Goal: Use online tool/utility: Use online tool/utility

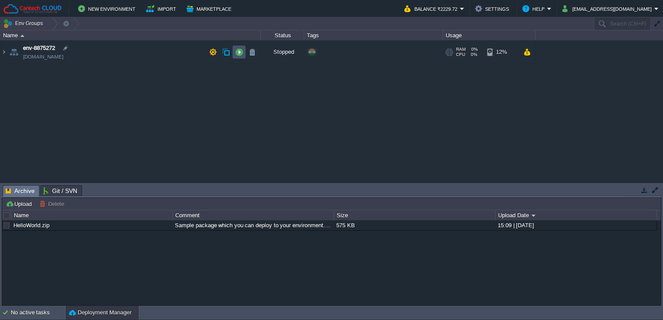
click at [237, 48] on button "button" at bounding box center [239, 52] width 8 height 8
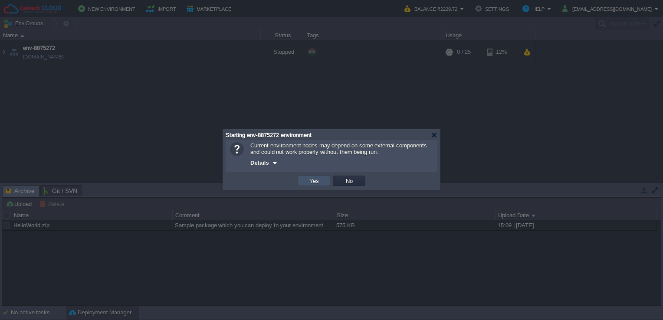
click at [311, 181] on button "Yes" at bounding box center [314, 181] width 15 height 8
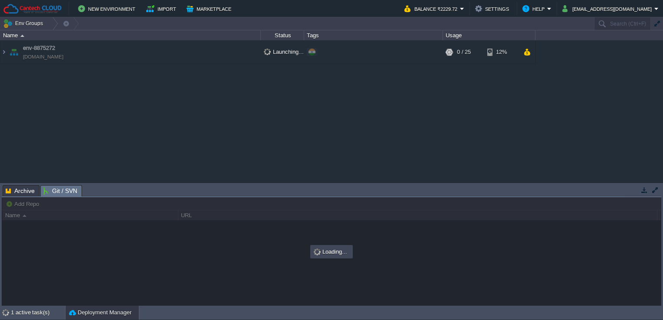
click at [65, 189] on span "Git / SVN" at bounding box center [60, 191] width 34 height 11
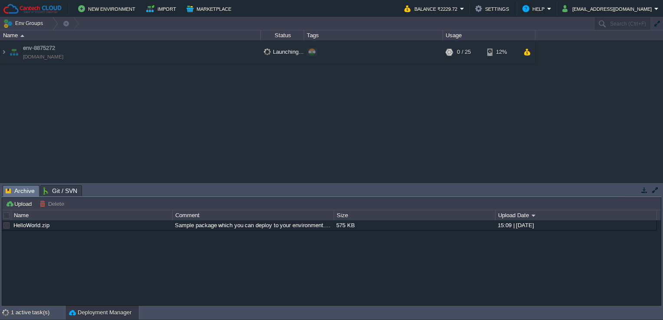
click at [28, 188] on span "Archive" at bounding box center [20, 191] width 29 height 11
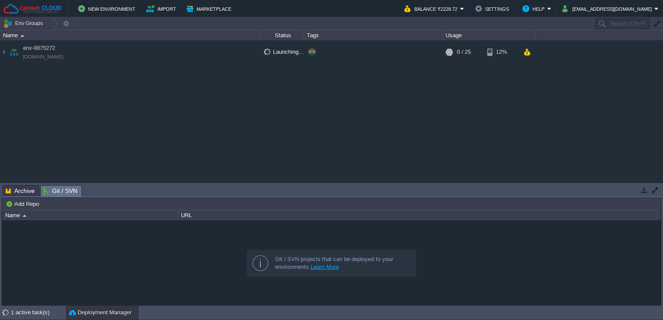
click at [55, 187] on span "Git / SVN" at bounding box center [60, 191] width 34 height 11
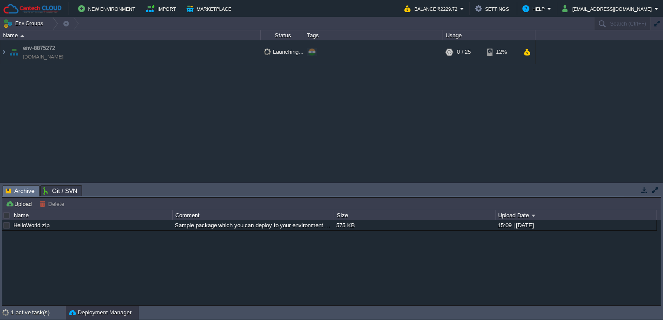
click at [19, 193] on span "Archive" at bounding box center [20, 191] width 29 height 11
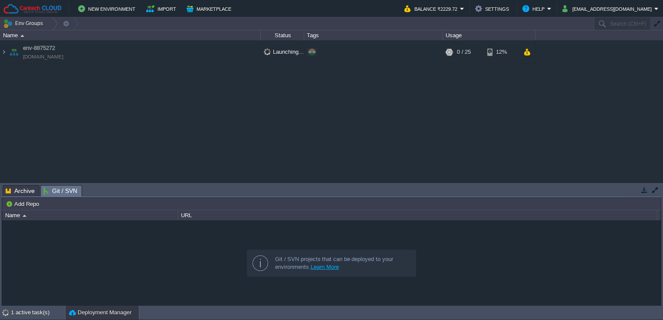
click at [65, 190] on span "Git / SVN" at bounding box center [60, 191] width 34 height 11
click at [70, 216] on div "Name" at bounding box center [90, 215] width 175 height 10
click at [5, 50] on img at bounding box center [3, 51] width 7 height 23
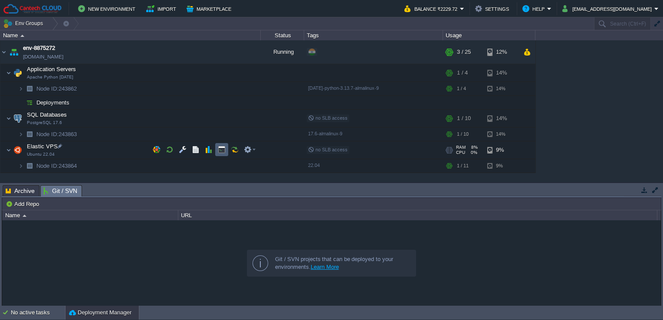
click at [217, 154] on td at bounding box center [221, 149] width 13 height 13
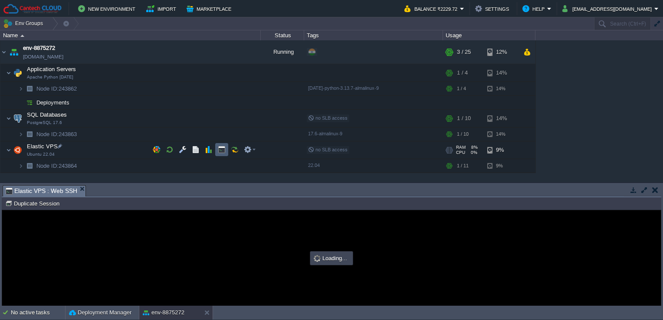
type input "#000000"
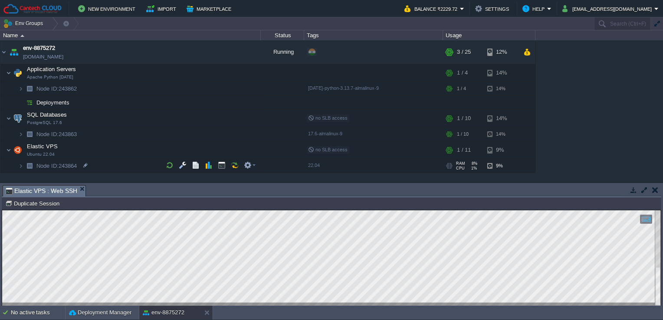
click at [660, 249] on div at bounding box center [658, 257] width 6 height 95
click at [661, 210] on html "Copy: Ctrl + Shift + C Paste: Ctrl + V Settings: Ctrl + Shift + Alt 0" at bounding box center [331, 210] width 658 height 0
click at [584, 229] on div at bounding box center [331, 257] width 658 height 95
click at [661, 210] on html "Copy: Ctrl + Shift + C Paste: Ctrl + V Settings: Ctrl + Shift + Alt 0" at bounding box center [331, 210] width 658 height 0
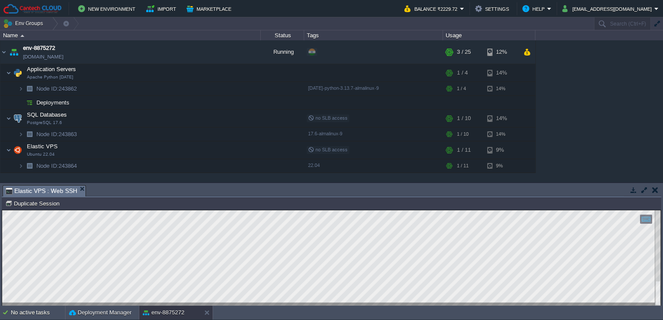
click at [2, 210] on html "Copy: Ctrl + Shift + C Paste: Ctrl + V Settings: Ctrl + Shift + Alt 0" at bounding box center [331, 210] width 658 height 0
click at [5, 290] on div at bounding box center [331, 257] width 658 height 95
drag, startPoint x: 155, startPoint y: 302, endPoint x: -2, endPoint y: 279, distance: 158.3
click at [2, 210] on html "Copy: Ctrl + Shift + C Paste: Ctrl + V Settings: Ctrl + Shift + Alt 0" at bounding box center [331, 210] width 658 height 0
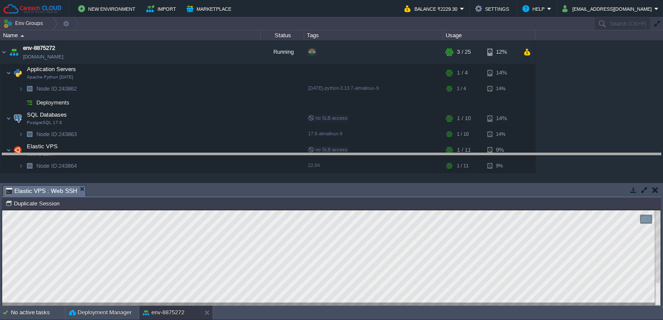
drag, startPoint x: 299, startPoint y: 187, endPoint x: 304, endPoint y: 143, distance: 44.5
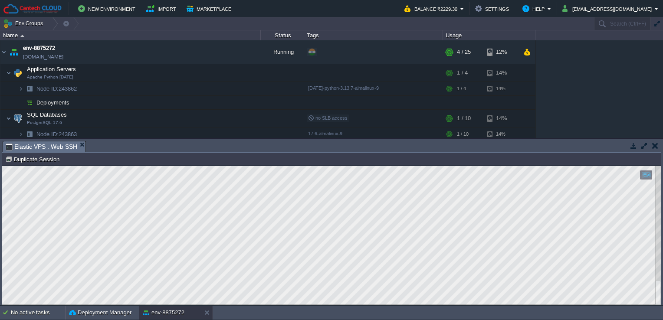
click at [2, 229] on div "Copy: Ctrl + Shift + C Paste: Ctrl + V Settings: Ctrl + Shift + Alt 0" at bounding box center [331, 235] width 658 height 139
click at [2, 166] on html "Copy: Ctrl + Shift + C Paste: Ctrl + V Settings: Ctrl + Shift + Alt 0" at bounding box center [331, 166] width 658 height 0
